Goal: Task Accomplishment & Management: Use online tool/utility

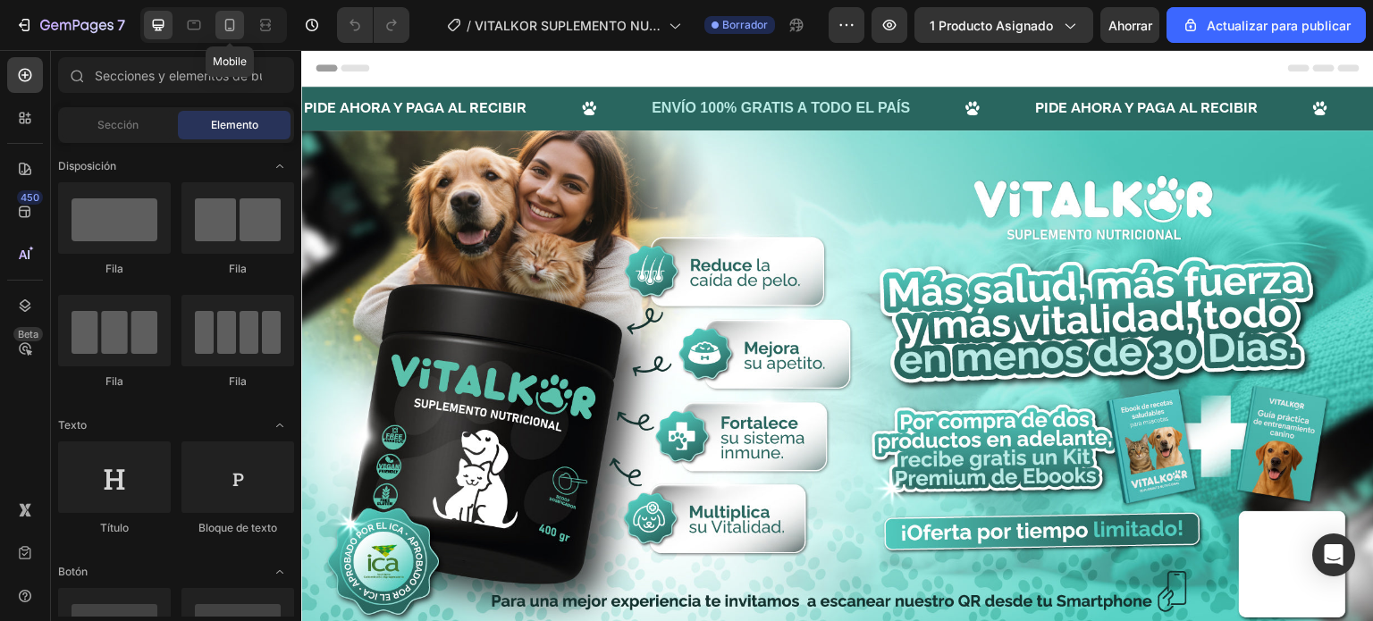
click at [235, 36] on div at bounding box center [229, 25] width 29 height 29
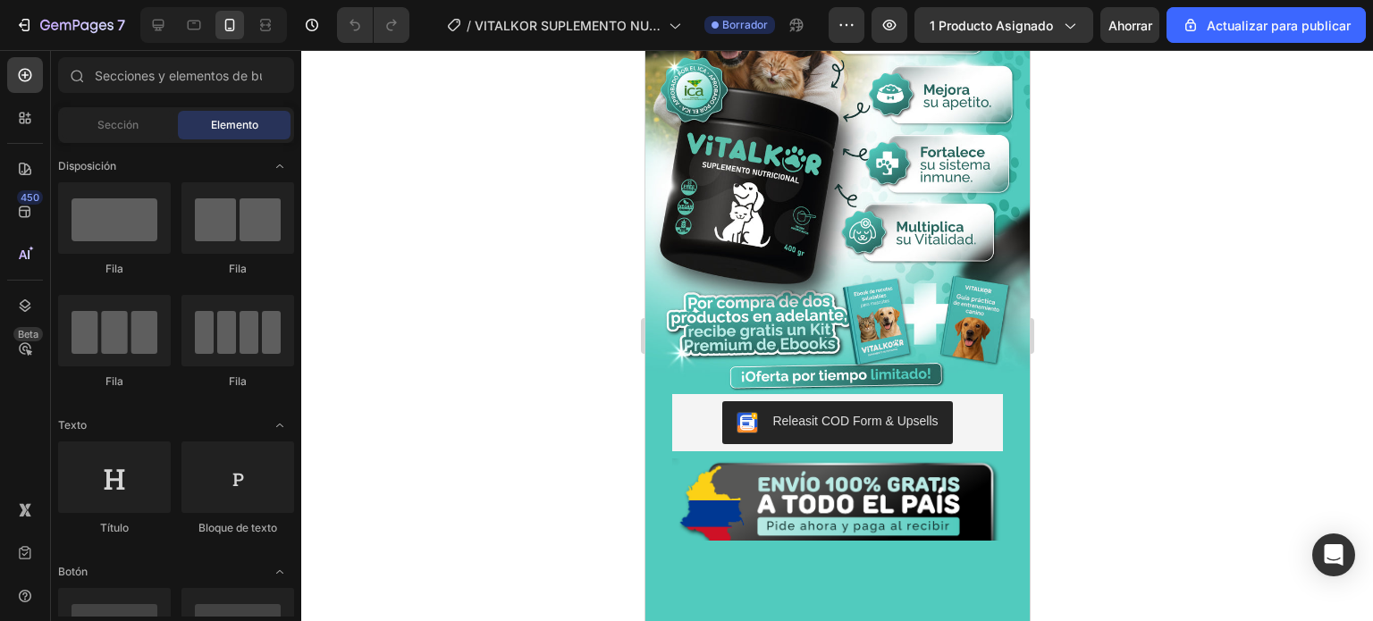
scroll to position [89, 0]
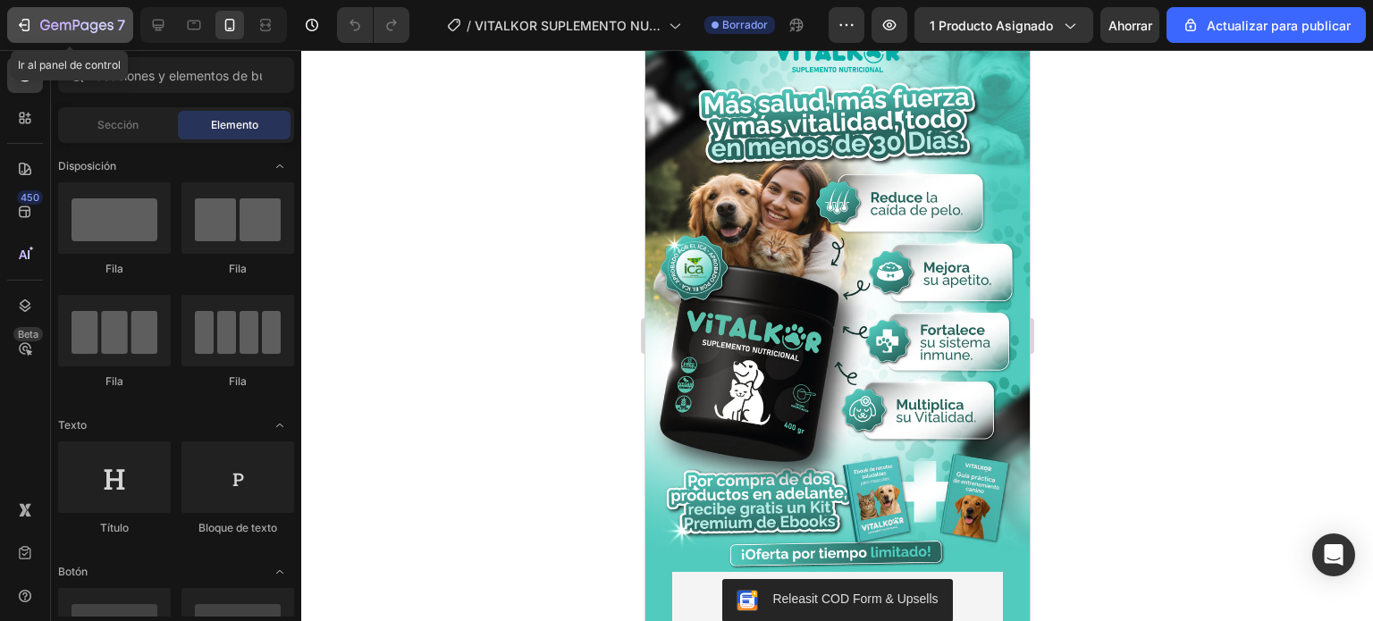
click at [27, 26] on icon "button" at bounding box center [24, 25] width 18 height 18
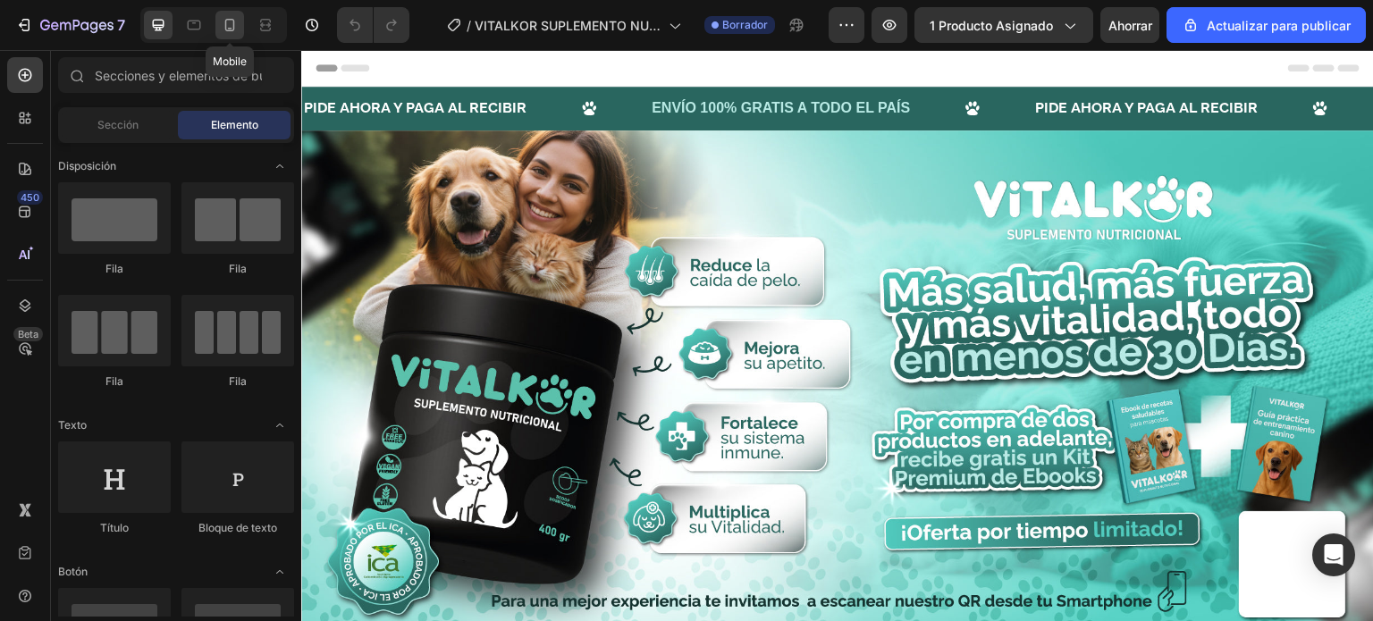
click at [236, 21] on icon at bounding box center [230, 25] width 18 height 18
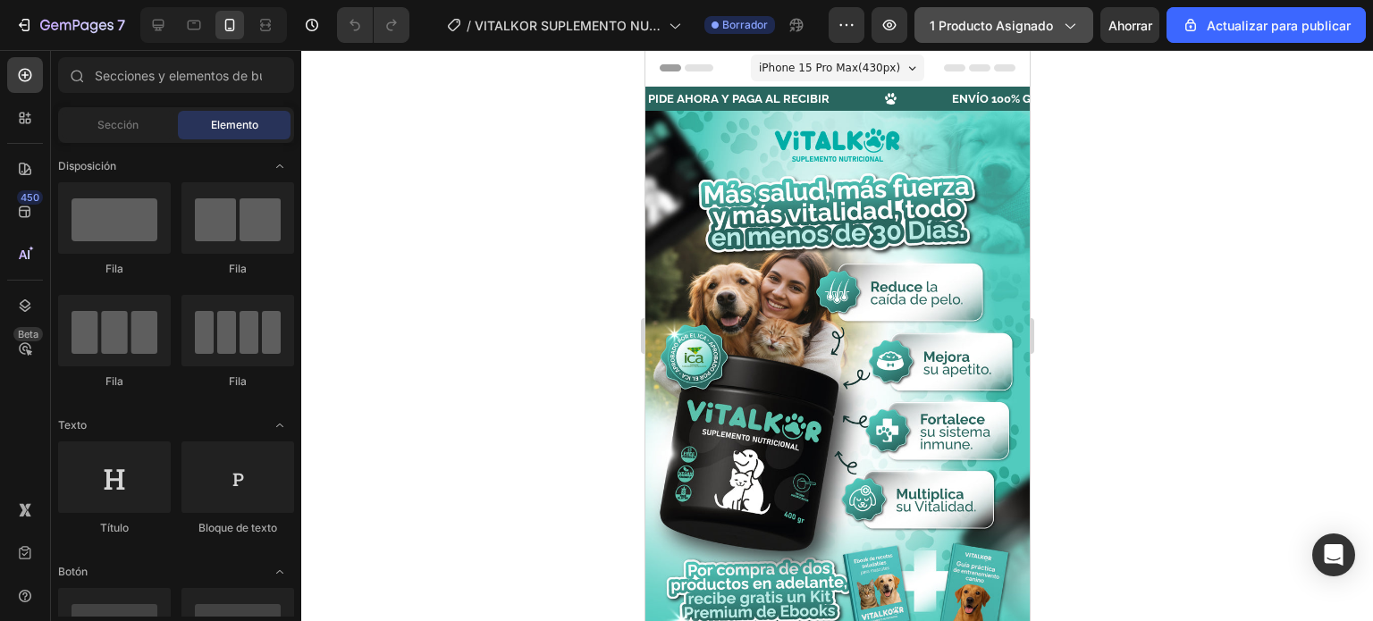
click at [1012, 22] on font "1 producto asignado" at bounding box center [991, 25] width 123 height 15
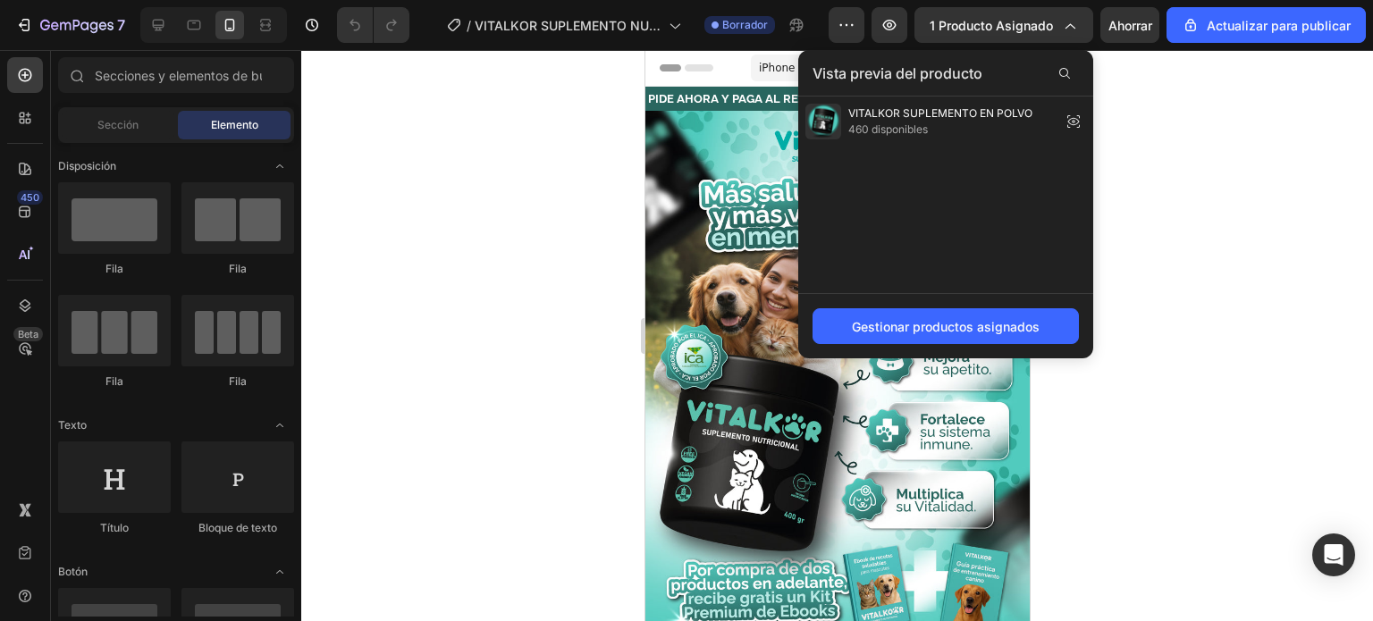
click at [1245, 331] on div at bounding box center [837, 335] width 1072 height 571
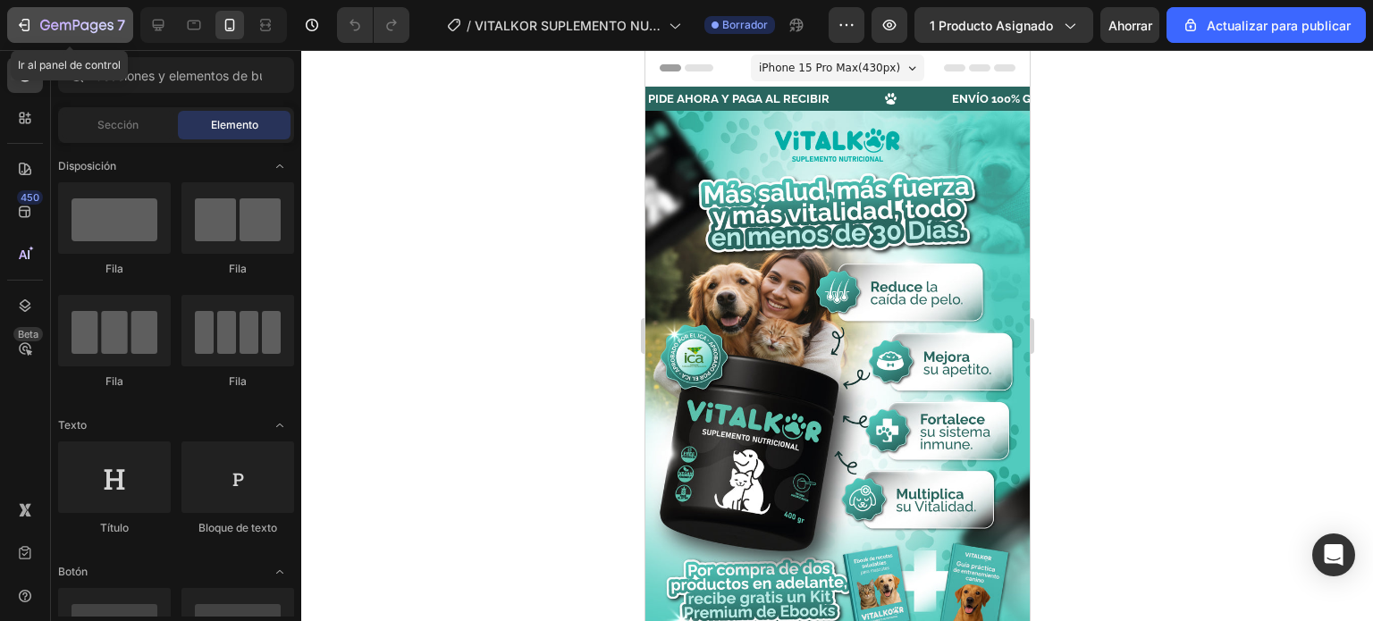
click at [26, 28] on icon "button" at bounding box center [24, 25] width 18 height 18
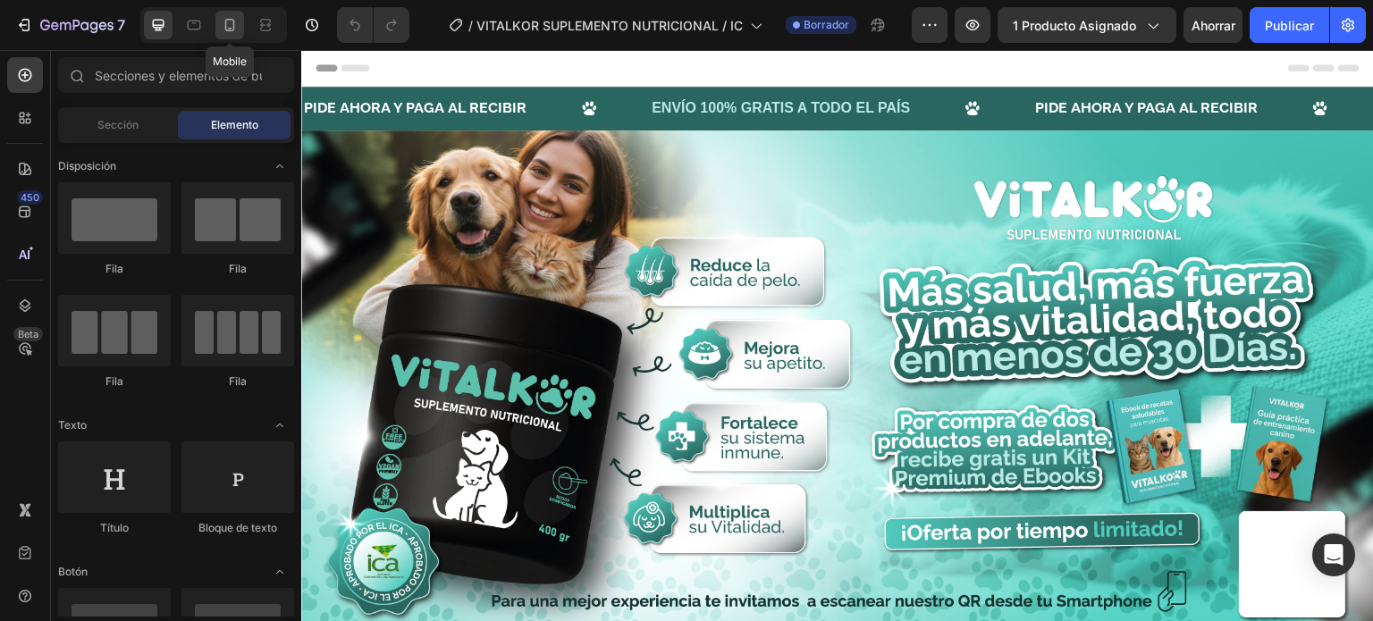
click at [235, 21] on icon at bounding box center [230, 25] width 18 height 18
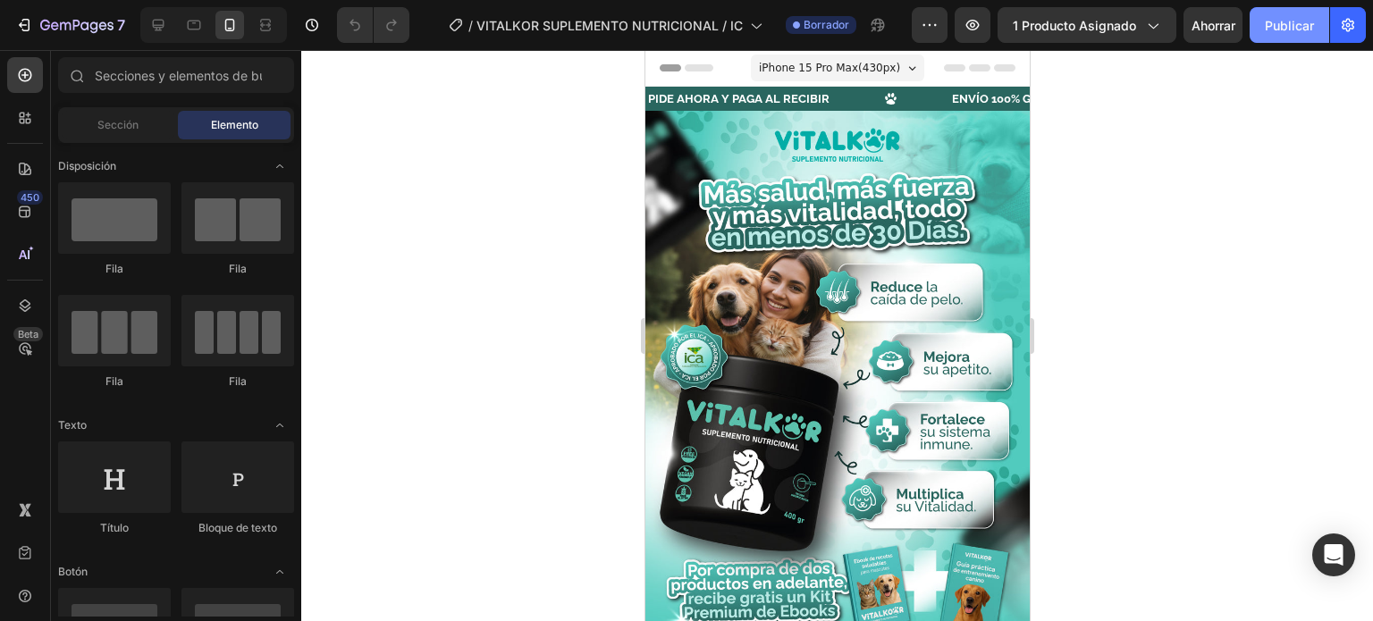
click at [1303, 36] on button "Publicar" at bounding box center [1290, 25] width 80 height 36
click at [1180, 596] on div at bounding box center [837, 335] width 1072 height 571
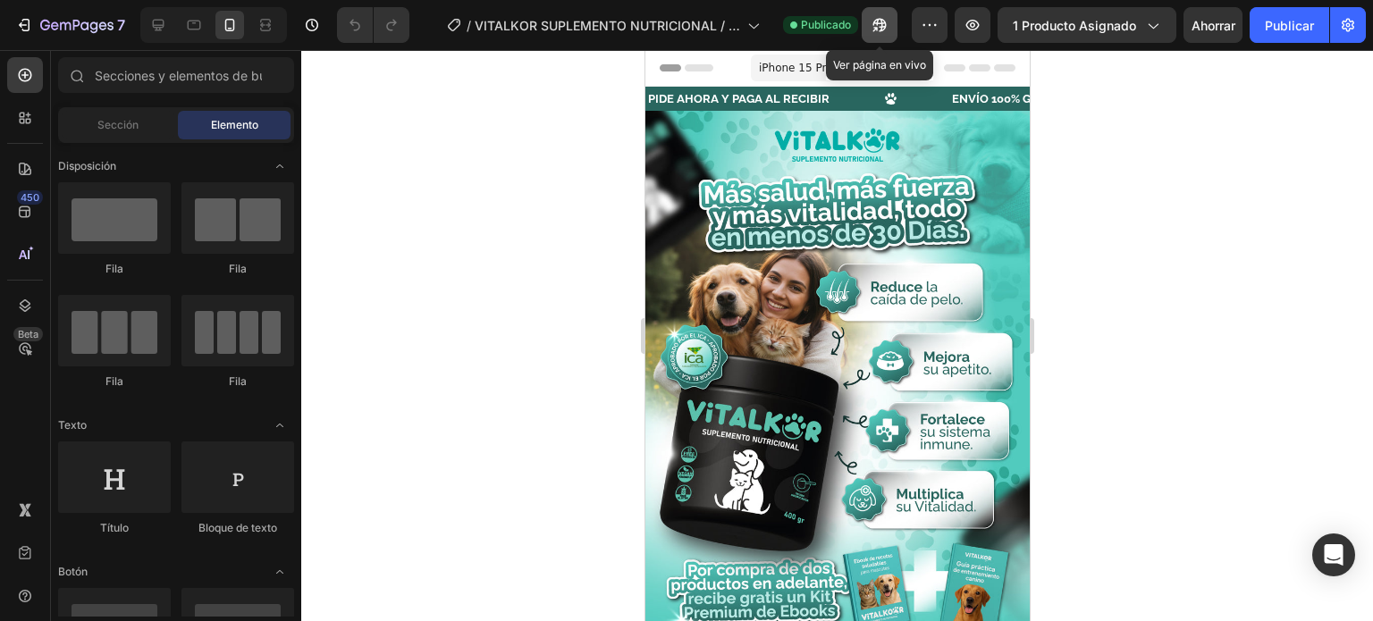
click at [874, 21] on icon "button" at bounding box center [880, 25] width 18 height 18
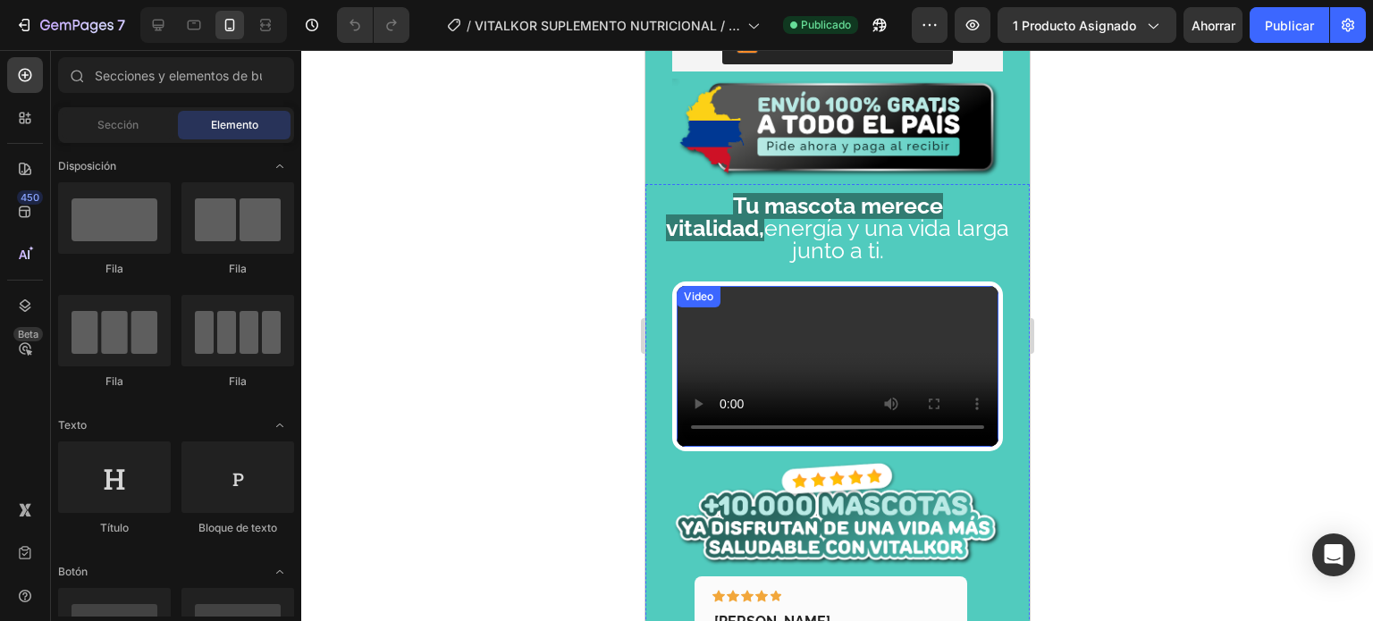
scroll to position [715, 0]
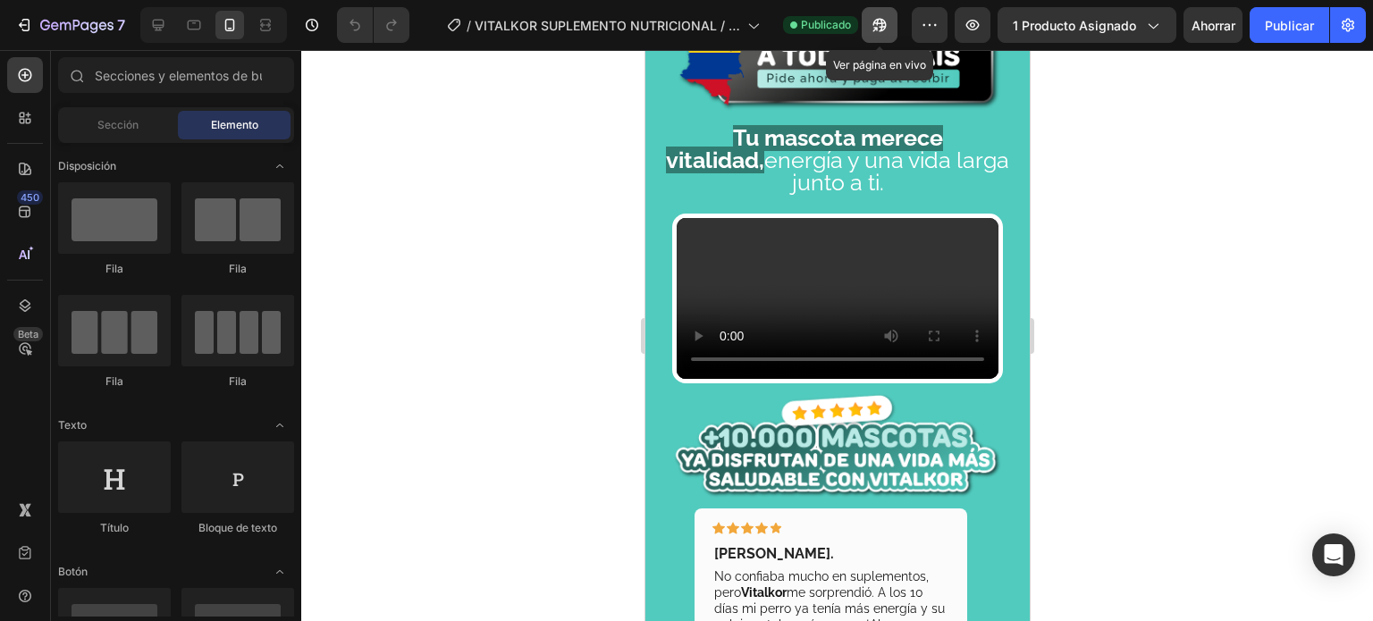
click at [869, 32] on button "button" at bounding box center [880, 25] width 36 height 36
